Goal: Task Accomplishment & Management: Complete application form

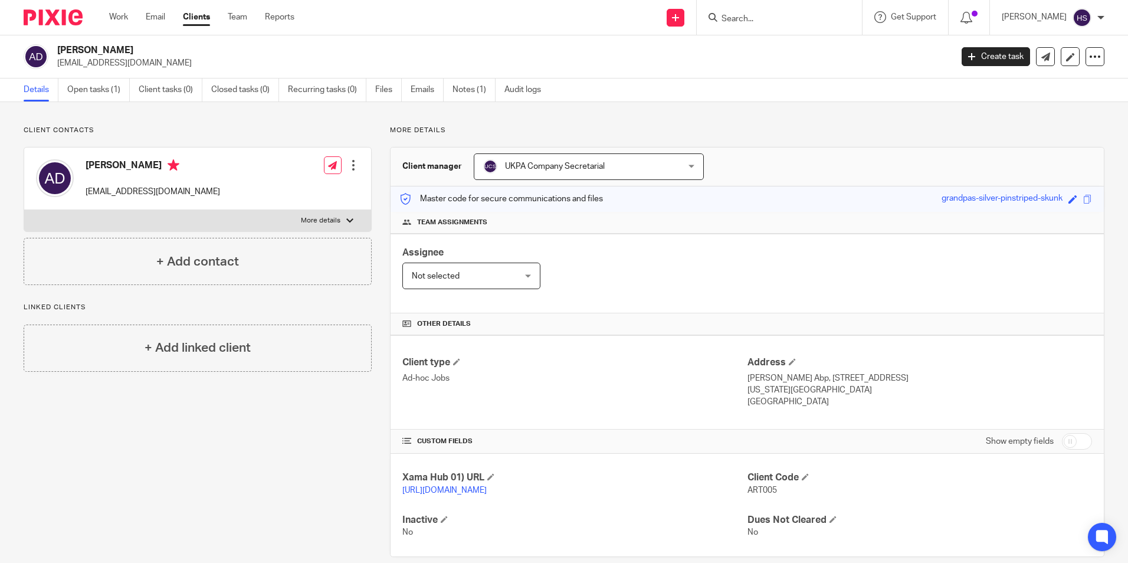
scroll to position [29, 0]
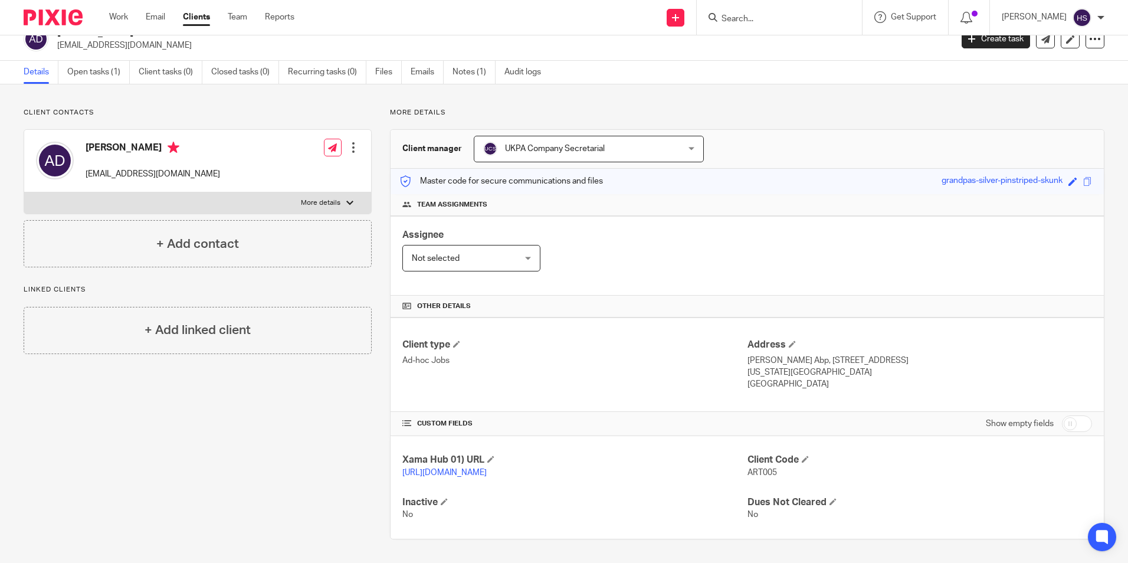
click at [129, 18] on ul "Work Email Clients Team Reports" at bounding box center [210, 17] width 203 height 12
click at [123, 18] on link "Work" at bounding box center [118, 17] width 19 height 12
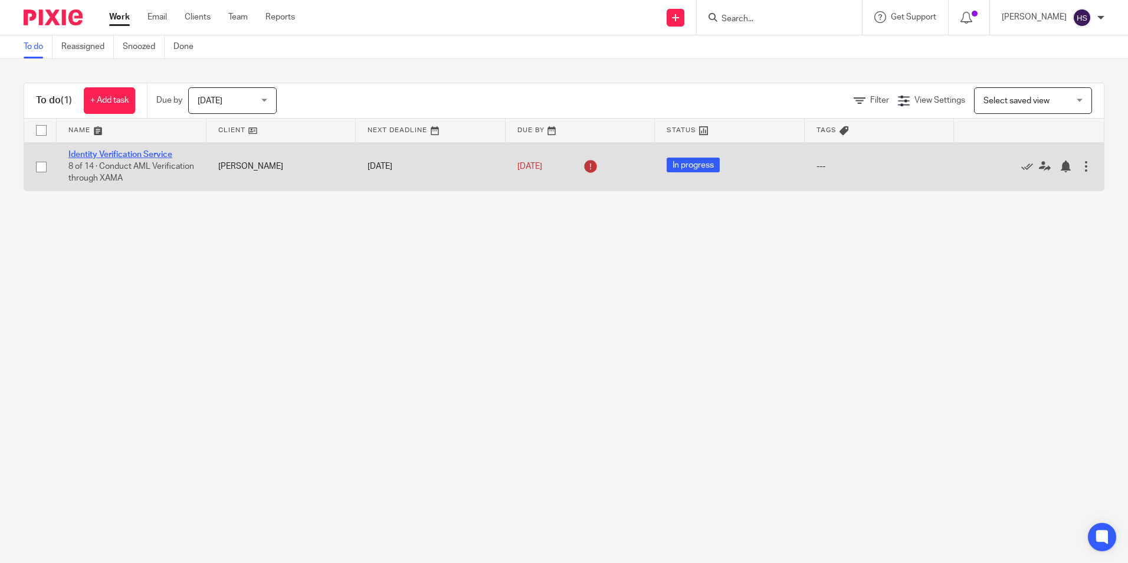
click at [94, 156] on link "Identity Verification Service" at bounding box center [120, 154] width 104 height 8
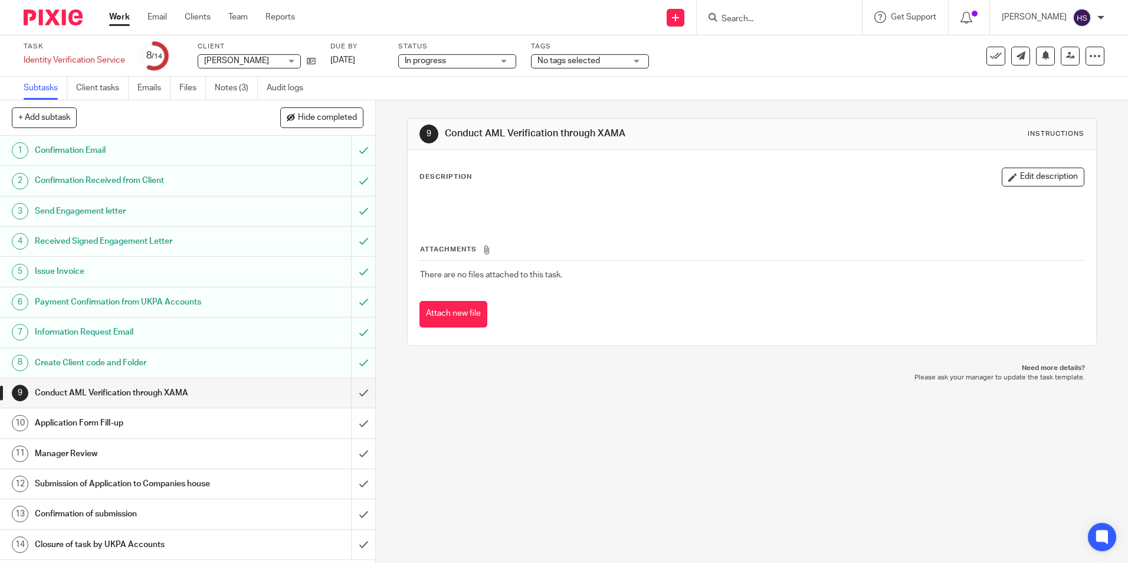
click at [204, 420] on h1 "Application Form Fill-up" at bounding box center [136, 423] width 203 height 18
click at [585, 460] on div "10 Application Form Fill-up Instructions Description Edit description Attachmen…" at bounding box center [752, 331] width 752 height 462
